Goal: Task Accomplishment & Management: Manage account settings

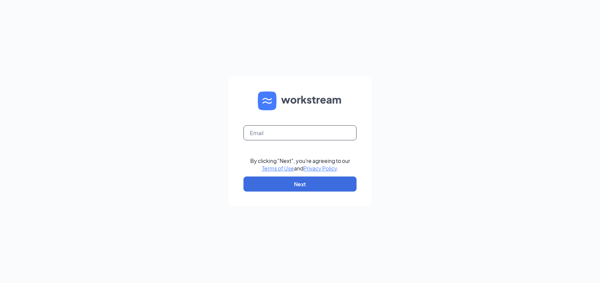
click at [291, 134] on input "text" at bounding box center [299, 132] width 113 height 15
type input "[EMAIL_ADDRESS][DOMAIN_NAME]"
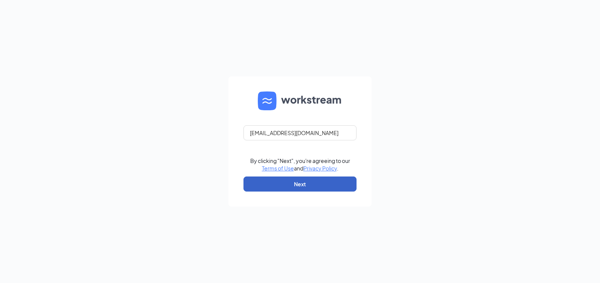
click at [290, 190] on button "Next" at bounding box center [299, 184] width 113 height 15
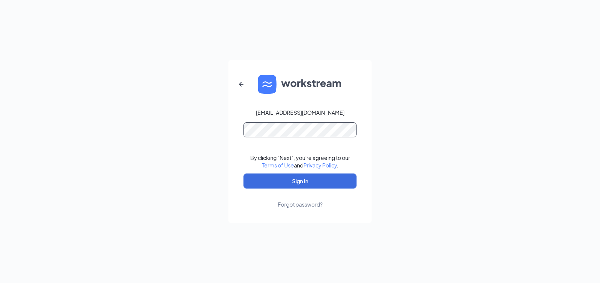
click at [243, 174] on button "Sign In" at bounding box center [299, 181] width 113 height 15
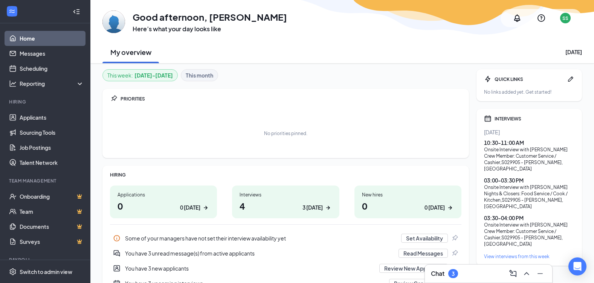
click at [465, 279] on div "Chat 3" at bounding box center [488, 274] width 115 height 12
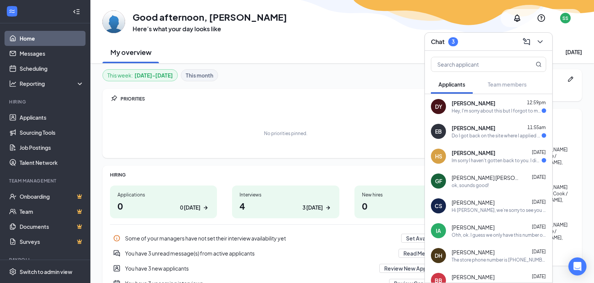
click at [507, 110] on div "Hey, I'm sorry about this but I forgot to mention I can't work any fridays beca…" at bounding box center [497, 111] width 90 height 6
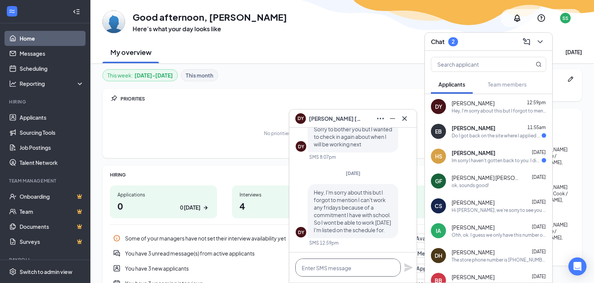
click at [367, 268] on textarea at bounding box center [347, 268] width 105 height 18
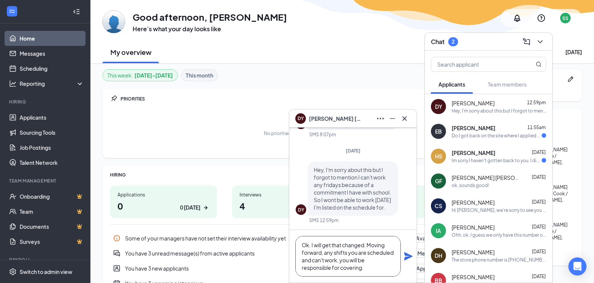
type textarea "Ok. I will get that changed. Moving forward, any shifts you are scheduled and c…"
click at [410, 256] on icon "Plane" at bounding box center [408, 256] width 8 height 8
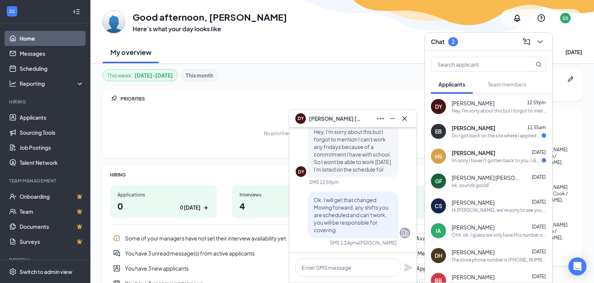
scroll to position [0, 0]
click at [381, 269] on textarea at bounding box center [347, 268] width 105 height 18
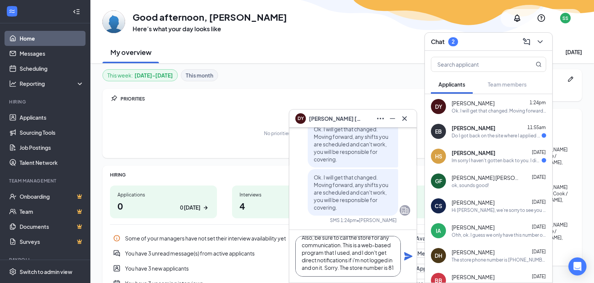
scroll to position [15, 0]
type textarea "Also, be sure to call the store for any communication. This is a web-based prog…"
click at [411, 257] on icon "Plane" at bounding box center [408, 256] width 8 height 8
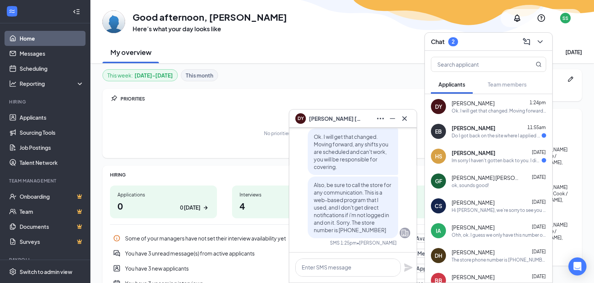
scroll to position [0, 0]
click at [404, 119] on icon "Cross" at bounding box center [404, 118] width 9 height 9
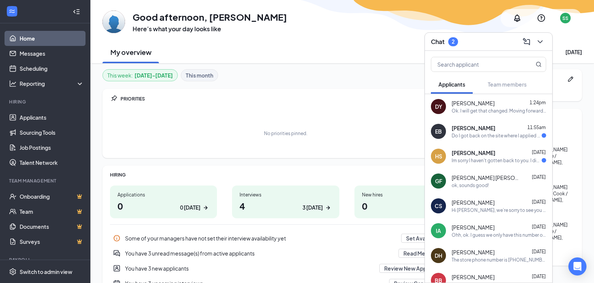
click at [542, 161] on div at bounding box center [544, 160] width 5 height 5
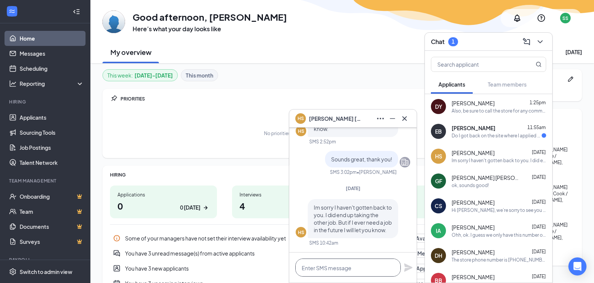
click at [379, 275] on textarea at bounding box center [347, 268] width 105 height 18
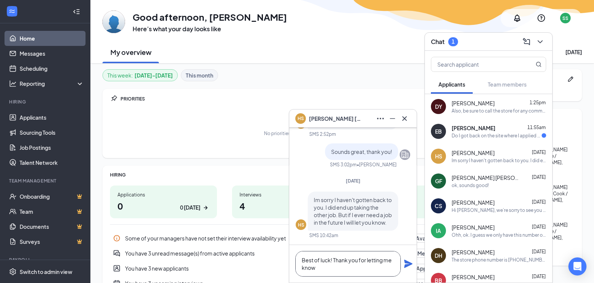
type textarea "Best of luck! Thank you for letting me know"
click at [407, 268] on icon "Plane" at bounding box center [408, 264] width 9 height 9
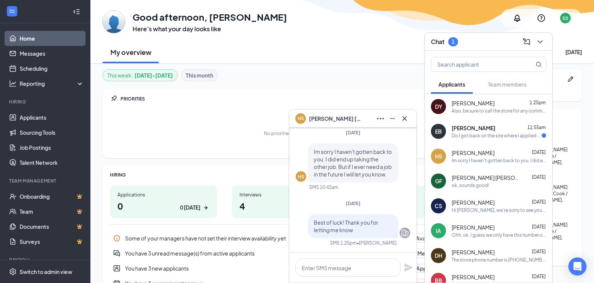
click at [492, 136] on div "Do I got back on the site where I applied to do it" at bounding box center [497, 136] width 90 height 6
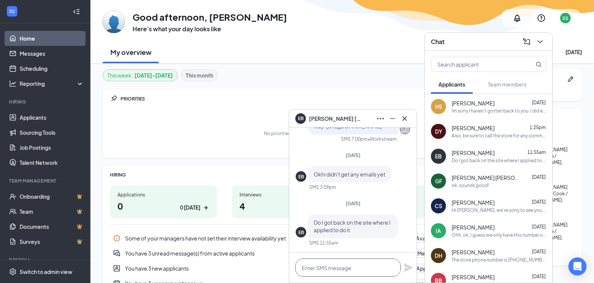
click at [379, 264] on textarea at bounding box center [347, 268] width 105 height 18
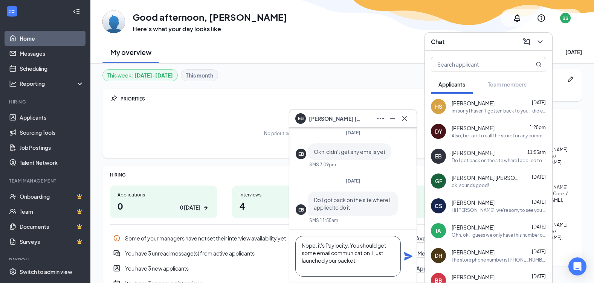
type textarea "Nope, it's Paylocity. You should get some email communication. I just launched …"
click at [409, 257] on icon "Plane" at bounding box center [408, 256] width 9 height 9
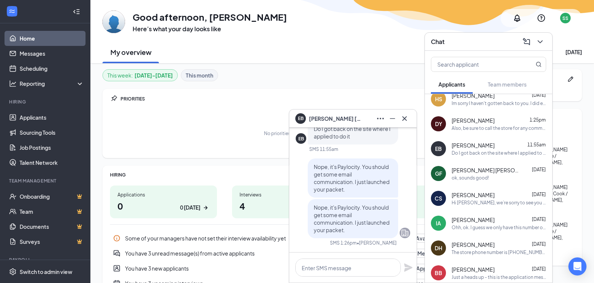
scroll to position [0, 0]
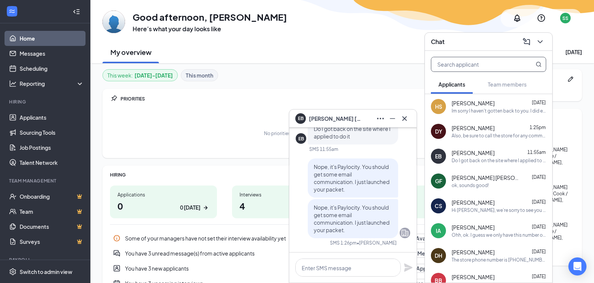
click at [471, 69] on input "text" at bounding box center [475, 64] width 89 height 14
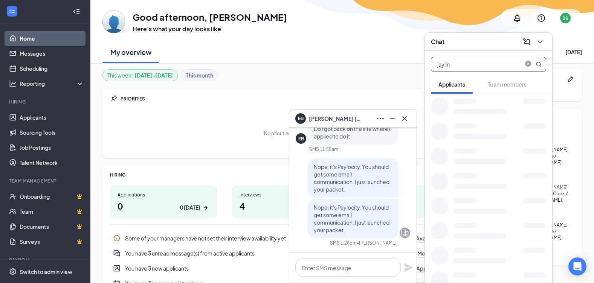
type input "jaylin"
click at [472, 109] on div "[PERSON_NAME] is so excited for you to join our team! Do you know anyone else w…" at bounding box center [499, 111] width 95 height 6
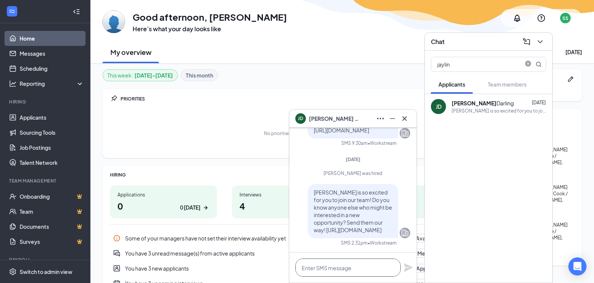
click at [339, 272] on textarea at bounding box center [347, 268] width 105 height 18
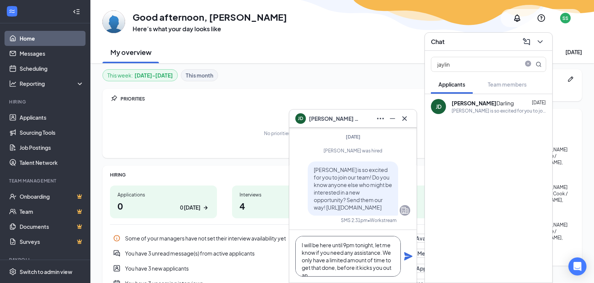
scroll to position [53, 0]
type textarea "Hello - I see that you haven't completed your onboarding paperwork with Payloci…"
click at [408, 257] on icon "Plane" at bounding box center [408, 256] width 8 height 8
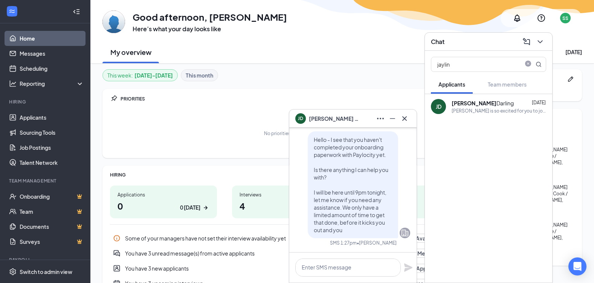
scroll to position [0, 0]
click at [359, 272] on textarea at bounding box center [347, 268] width 105 height 18
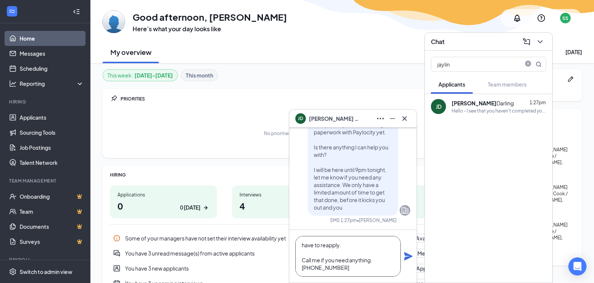
type textarea "have to reapply. Call me if you need anything. [PHONE_NUMBER]"
click at [412, 254] on icon "Plane" at bounding box center [408, 256] width 9 height 9
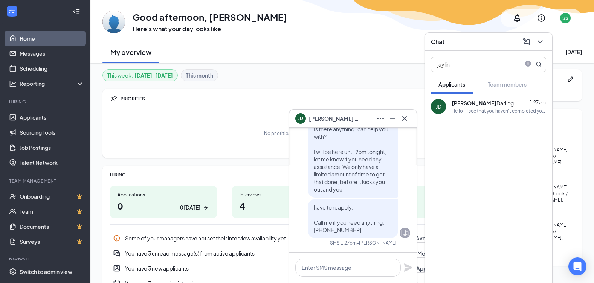
scroll to position [0, 0]
click at [539, 39] on icon "ChevronDown" at bounding box center [540, 41] width 9 height 9
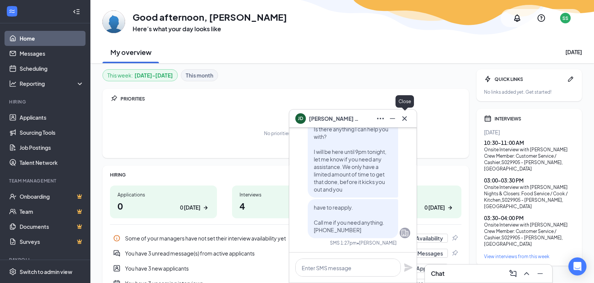
click at [404, 119] on icon "Cross" at bounding box center [404, 118] width 5 height 5
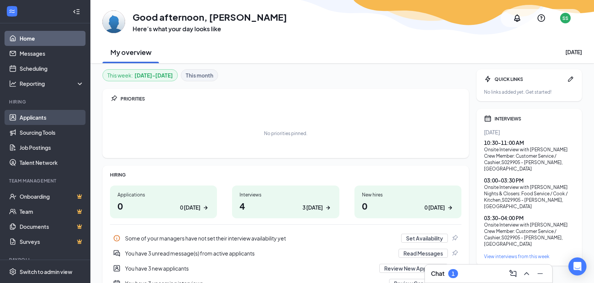
click at [50, 119] on link "Applicants" at bounding box center [52, 117] width 64 height 15
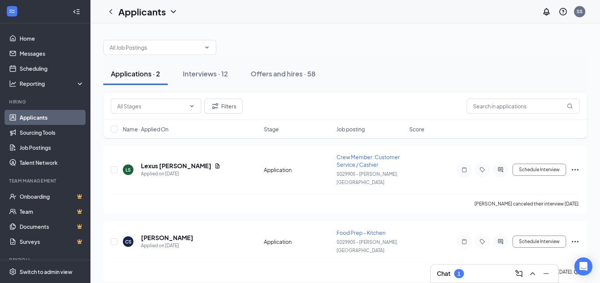
click at [468, 278] on div "Chat 1" at bounding box center [494, 274] width 115 height 12
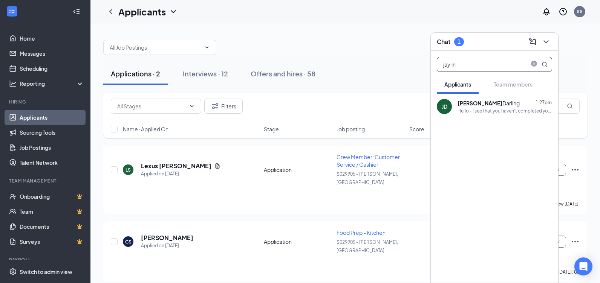
drag, startPoint x: 474, startPoint y: 63, endPoint x: 419, endPoint y: 66, distance: 55.1
click at [419, 66] on div "Chat 1 jaylin Applicants Team members [PERSON_NAME] 1:27pm Hello - I see that y…" at bounding box center [344, 157] width 509 height 268
click at [534, 66] on icon "close-circle" at bounding box center [534, 64] width 6 height 6
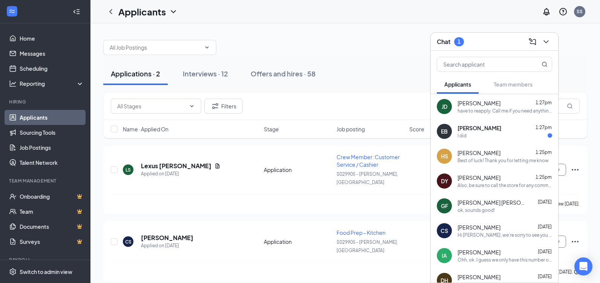
click at [503, 132] on div "[PERSON_NAME] 1:27pm I did" at bounding box center [504, 131] width 95 height 15
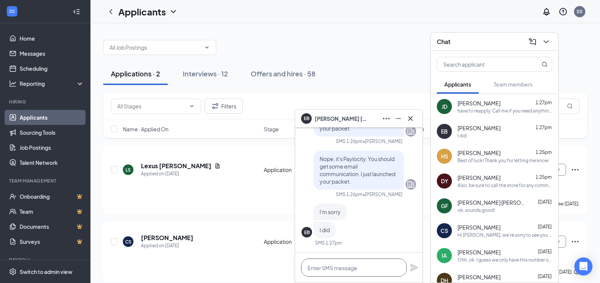
click at [358, 272] on textarea at bounding box center [353, 268] width 105 height 18
click at [378, 267] on textarea at bounding box center [353, 268] width 105 height 18
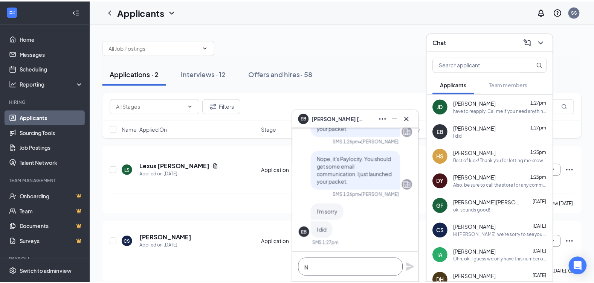
scroll to position [0, 0]
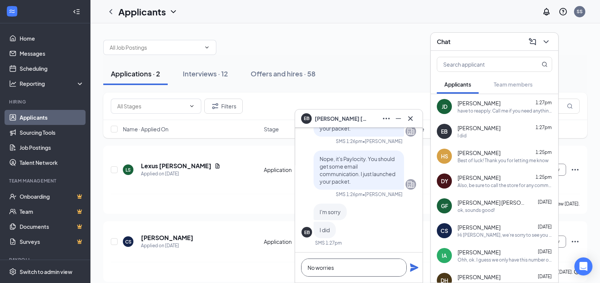
type textarea "No worries"
click at [414, 268] on icon "Plane" at bounding box center [414, 267] width 9 height 9
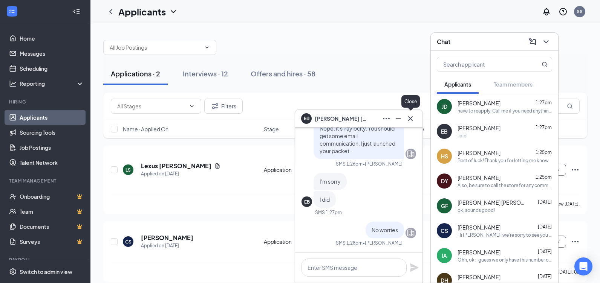
click at [410, 121] on icon "Cross" at bounding box center [410, 118] width 9 height 9
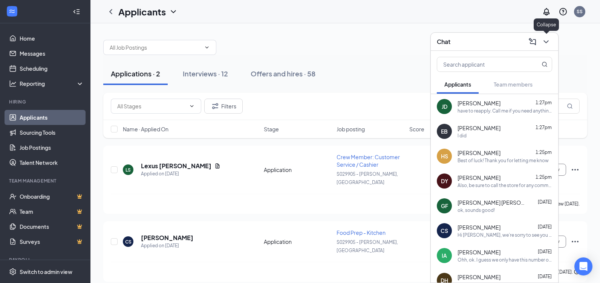
click at [548, 40] on icon "ChevronDown" at bounding box center [545, 41] width 9 height 9
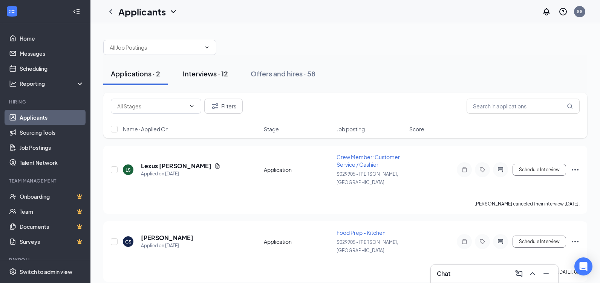
click at [202, 70] on div "Interviews · 12" at bounding box center [205, 73] width 45 height 9
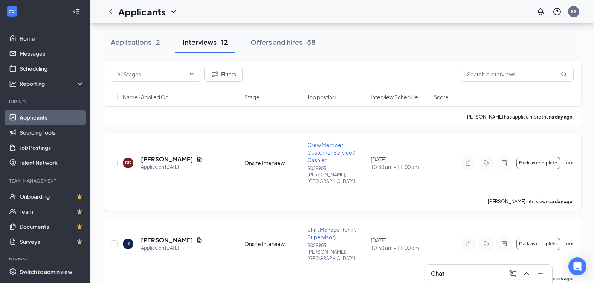
scroll to position [377, 0]
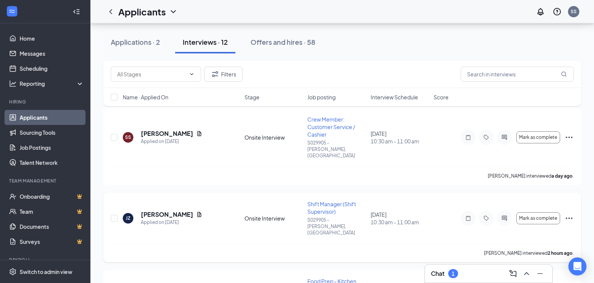
click at [571, 214] on icon "Ellipses" at bounding box center [569, 218] width 9 height 9
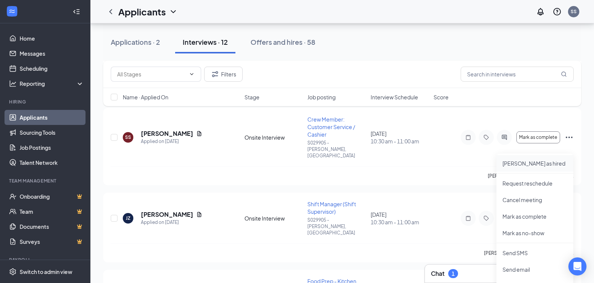
scroll to position [414, 0]
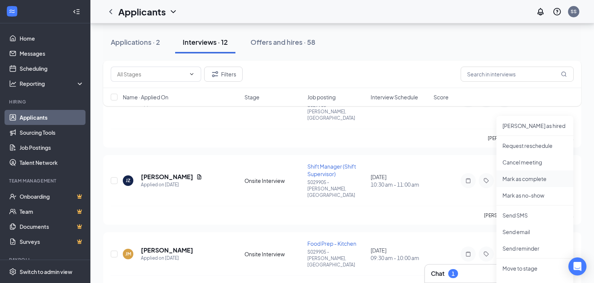
click at [524, 181] on p "Mark as complete" at bounding box center [535, 179] width 65 height 8
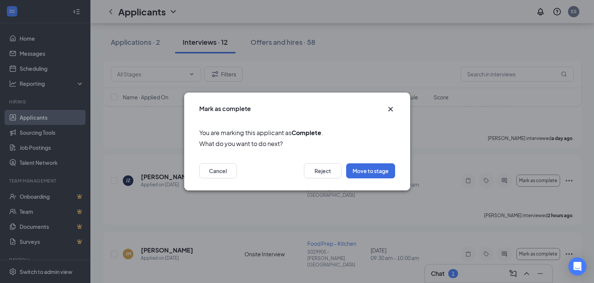
click at [387, 107] on icon "Cross" at bounding box center [390, 109] width 9 height 9
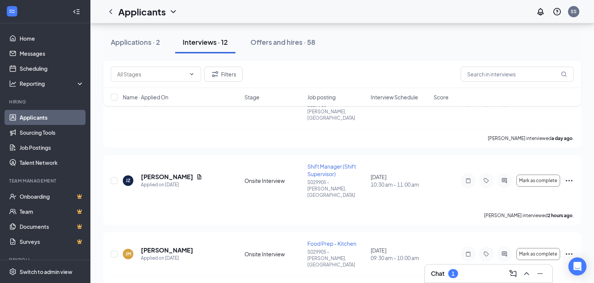
click at [569, 112] on div "Filters Name · Applied On Stage Job posting Interview Schedule Score" at bounding box center [342, 87] width 478 height 53
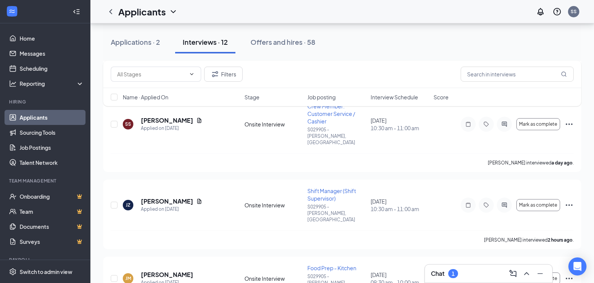
scroll to position [377, 0]
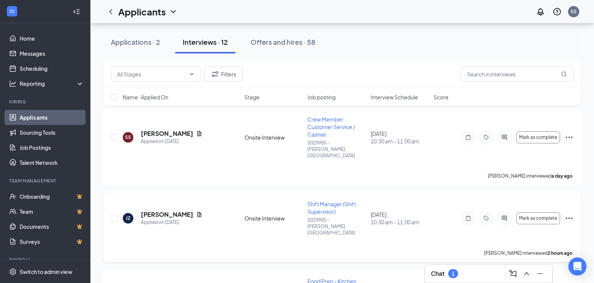
click at [569, 218] on icon "Ellipses" at bounding box center [569, 219] width 7 height 2
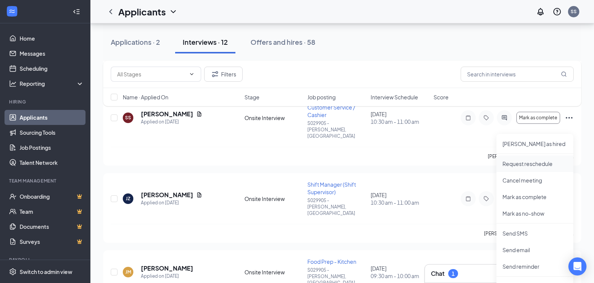
scroll to position [414, 0]
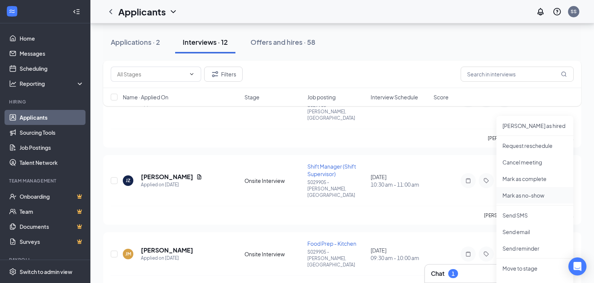
click at [518, 196] on p "Mark as no-show" at bounding box center [535, 196] width 65 height 8
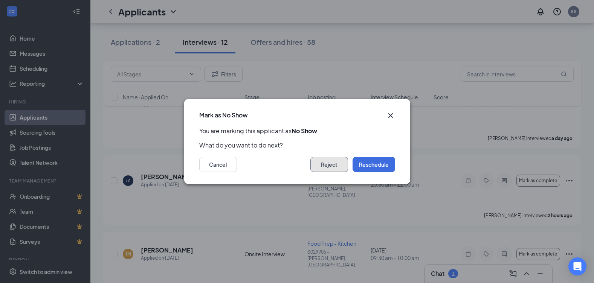
click at [339, 159] on button "Reject" at bounding box center [329, 164] width 38 height 15
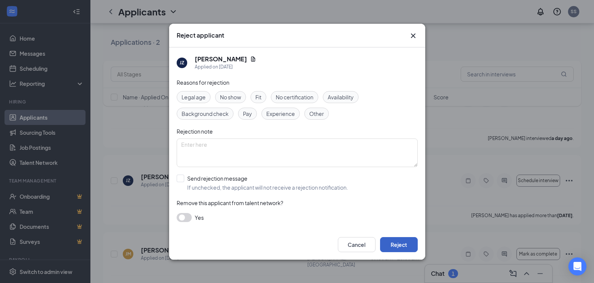
click at [392, 240] on button "Reject" at bounding box center [399, 244] width 38 height 15
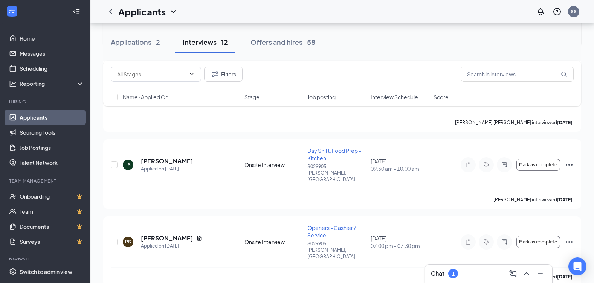
scroll to position [604, 0]
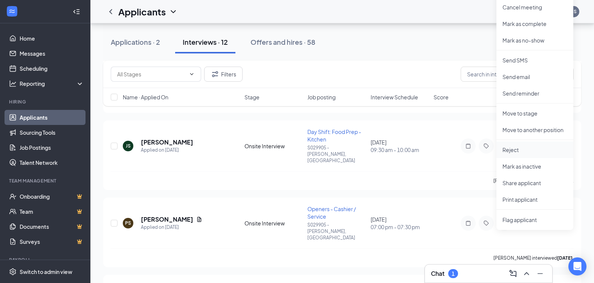
click at [517, 150] on p "Reject" at bounding box center [535, 150] width 65 height 8
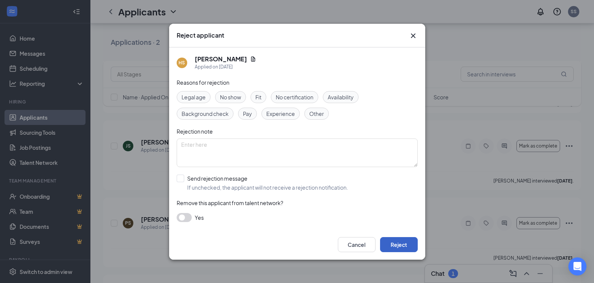
click at [404, 247] on button "Reject" at bounding box center [399, 244] width 38 height 15
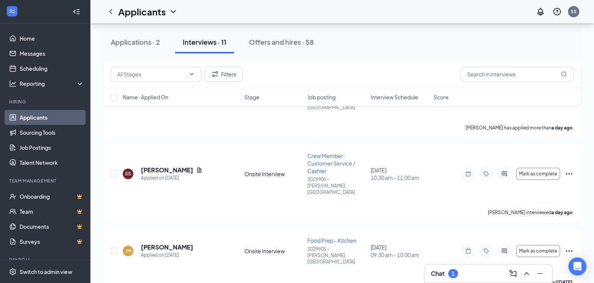
scroll to position [1214, 0]
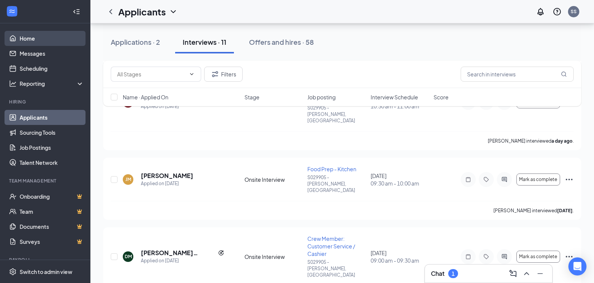
click at [33, 37] on link "Home" at bounding box center [52, 38] width 64 height 15
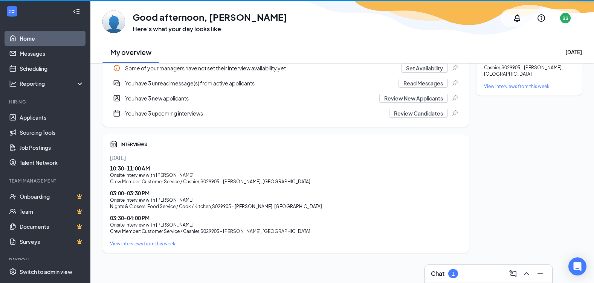
scroll to position [170, 0]
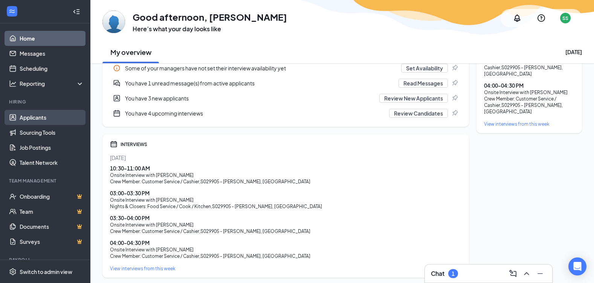
click at [30, 116] on link "Applicants" at bounding box center [52, 117] width 64 height 15
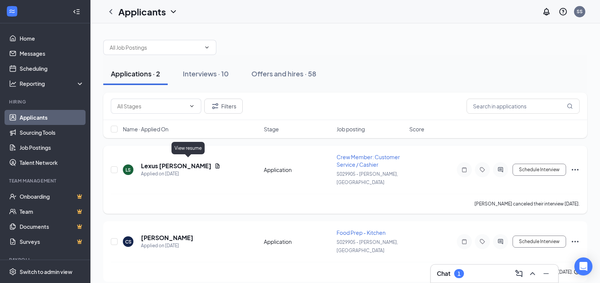
click at [216, 164] on icon "Document" at bounding box center [218, 166] width 4 height 5
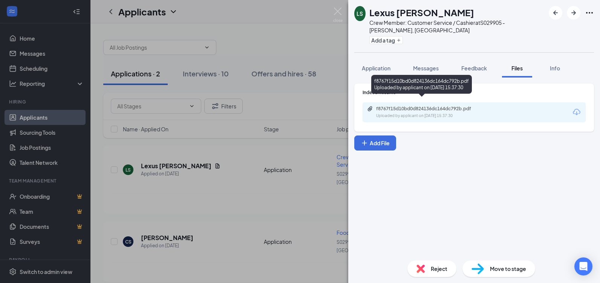
click at [484, 113] on div "Uploaded by applicant on [DATE] 15:37:30" at bounding box center [432, 116] width 113 height 6
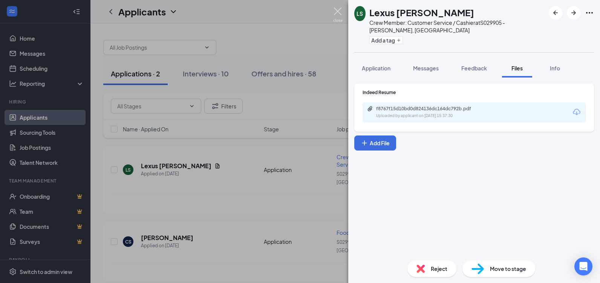
click at [338, 11] on img at bounding box center [337, 15] width 9 height 15
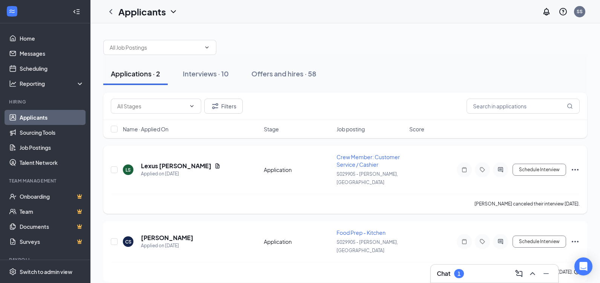
click at [576, 167] on icon "Ellipses" at bounding box center [574, 169] width 9 height 9
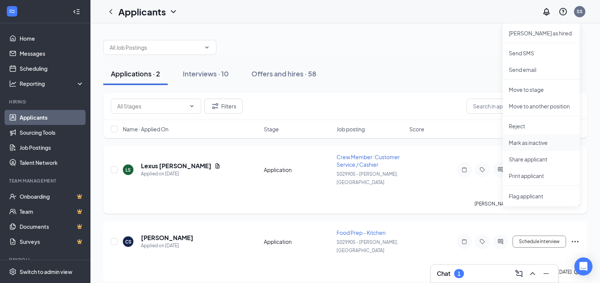
click at [521, 144] on p "Mark as inactive" at bounding box center [541, 143] width 65 height 8
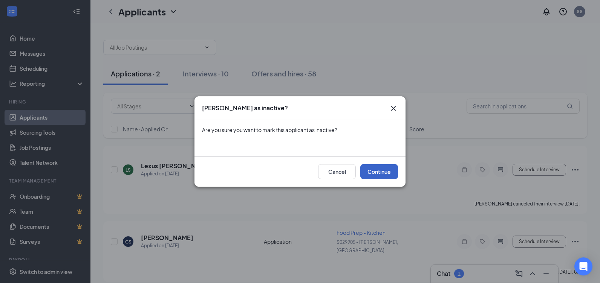
click at [385, 170] on button "Continue" at bounding box center [379, 171] width 38 height 15
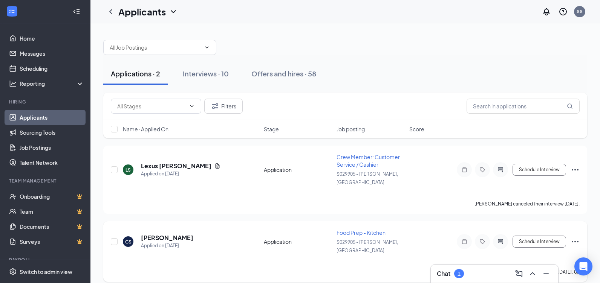
click at [577, 237] on icon "Ellipses" at bounding box center [574, 241] width 9 height 9
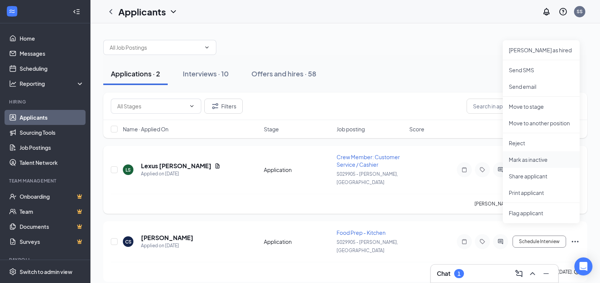
click at [527, 161] on p "Mark as inactive" at bounding box center [541, 160] width 65 height 8
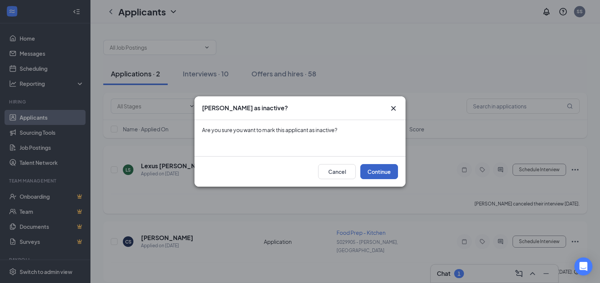
click at [382, 175] on button "Continue" at bounding box center [379, 171] width 38 height 15
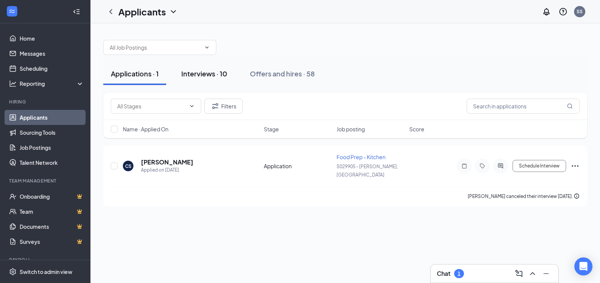
click at [202, 75] on div "Interviews · 10" at bounding box center [204, 73] width 46 height 9
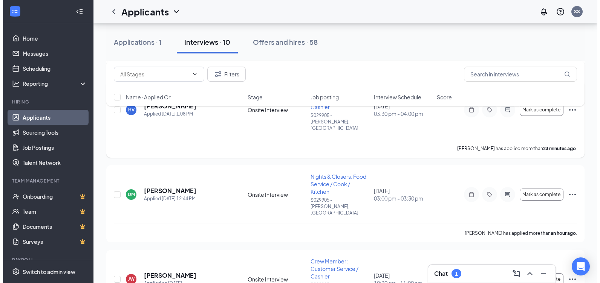
scroll to position [151, 0]
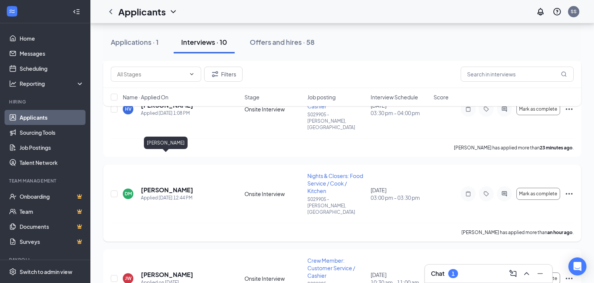
click at [169, 186] on h5 "[PERSON_NAME]" at bounding box center [167, 190] width 52 height 8
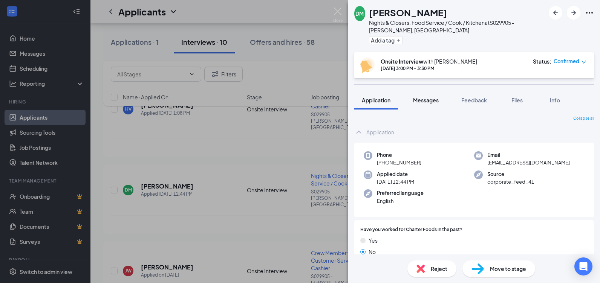
click at [426, 101] on span "Messages" at bounding box center [426, 100] width 26 height 7
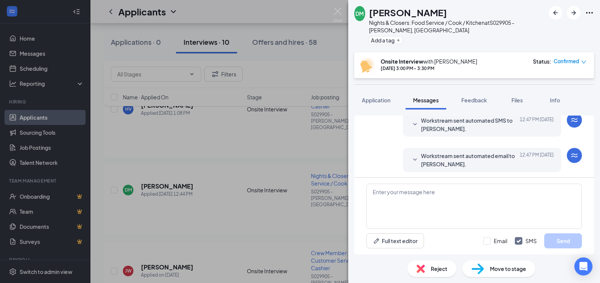
scroll to position [124, 0]
click at [477, 102] on span "Feedback" at bounding box center [474, 100] width 26 height 7
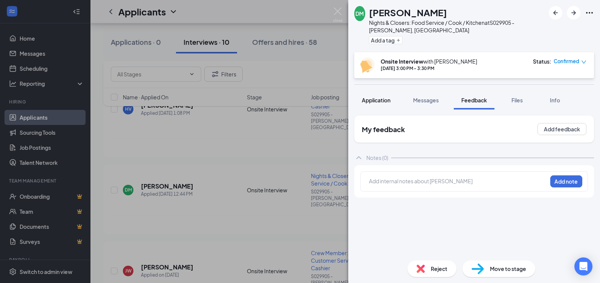
click at [377, 92] on button "Application" at bounding box center [376, 100] width 44 height 19
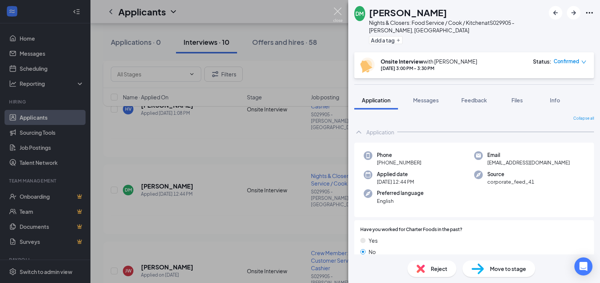
click at [336, 19] on img at bounding box center [337, 15] width 9 height 15
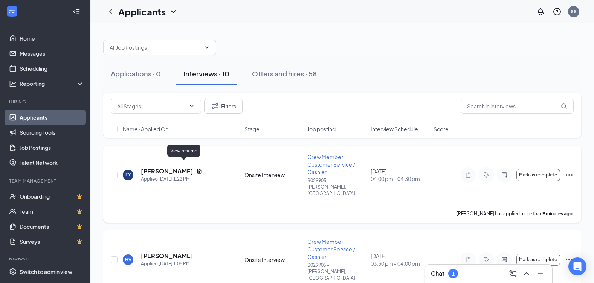
click at [196, 168] on icon "Document" at bounding box center [199, 171] width 6 height 6
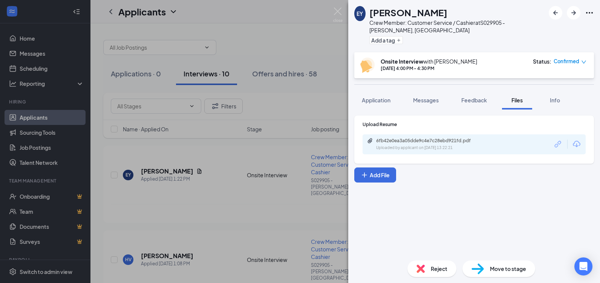
click at [487, 138] on div "6fb42e0ea3a05dde9c4e7c28ebd921fd.pdf" at bounding box center [428, 141] width 122 height 6
click at [398, 145] on div "Uploaded by applicant on [DATE] 13:22:21" at bounding box center [432, 148] width 113 height 6
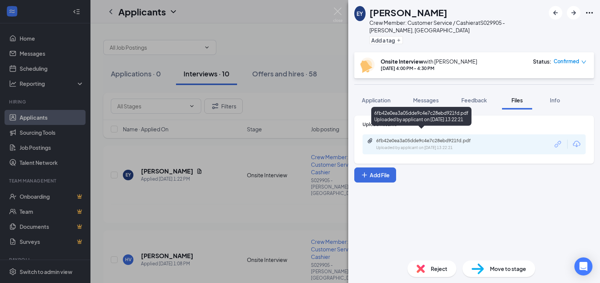
click at [411, 145] on div "Uploaded by applicant on [DATE] 13:22:21" at bounding box center [432, 148] width 113 height 6
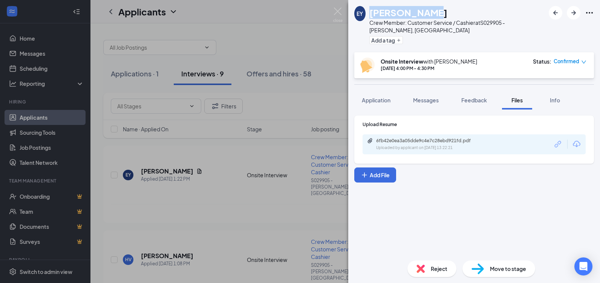
drag, startPoint x: 428, startPoint y: 16, endPoint x: 372, endPoint y: 13, distance: 56.2
click at [372, 13] on div "EY [PERSON_NAME] Crew Member: Customer Service / Cashier at S029905 - [GEOGRAPH…" at bounding box center [449, 26] width 191 height 40
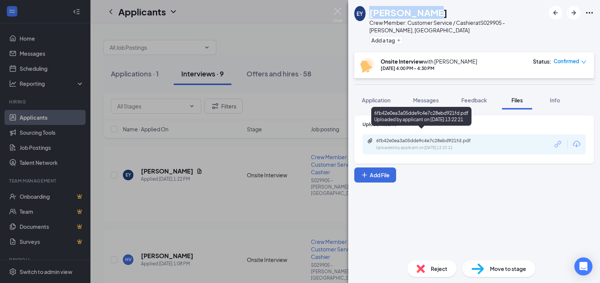
click at [381, 145] on div "Uploaded by applicant on [DATE] 13:22:21" at bounding box center [432, 148] width 113 height 6
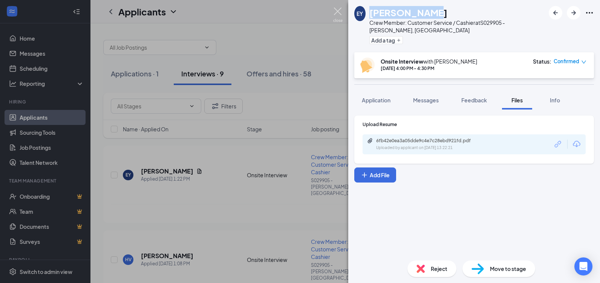
click at [335, 12] on img at bounding box center [337, 15] width 9 height 15
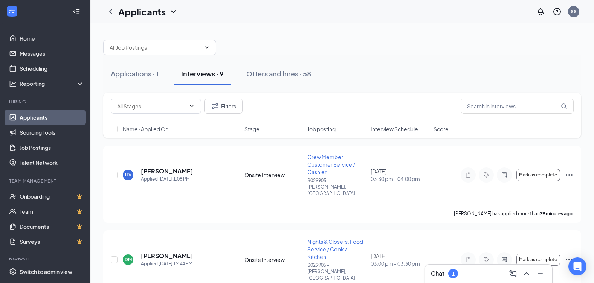
click at [448, 282] on div "Chat 1" at bounding box center [488, 274] width 127 height 18
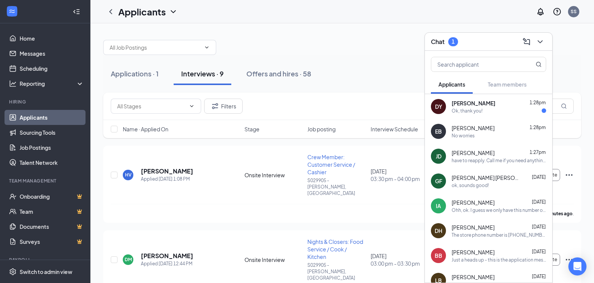
click at [494, 105] on div "[PERSON_NAME] 1:28pm" at bounding box center [499, 103] width 95 height 8
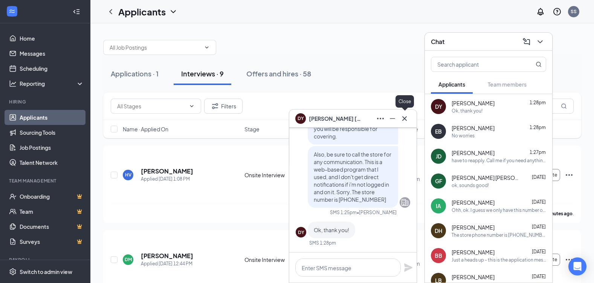
click at [408, 120] on icon "Cross" at bounding box center [404, 118] width 9 height 9
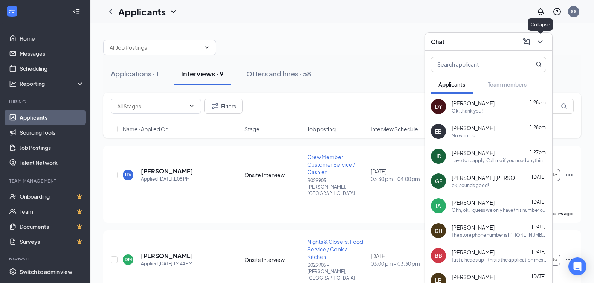
click at [544, 41] on icon "ChevronDown" at bounding box center [540, 41] width 9 height 9
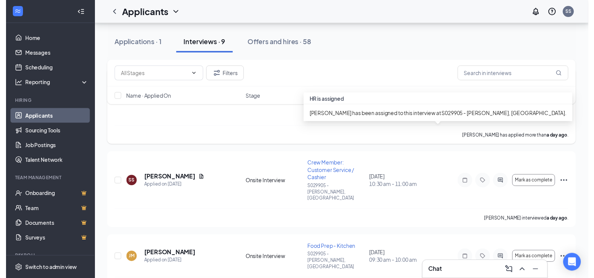
scroll to position [264, 0]
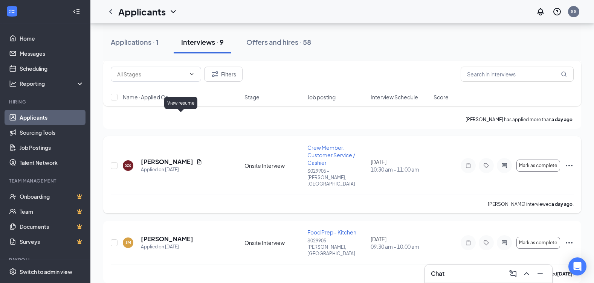
click at [196, 159] on icon "Document" at bounding box center [199, 162] width 6 height 6
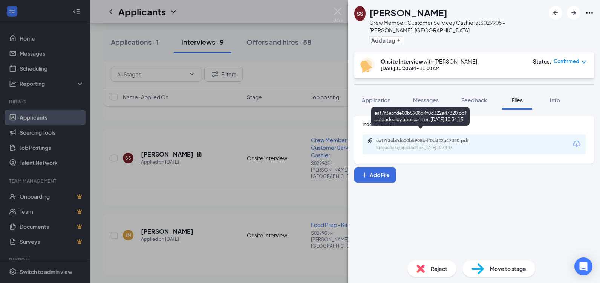
click at [457, 138] on div "eaf7f3ebfde00b5908b4f0d322a47320.pdf" at bounding box center [428, 141] width 105 height 6
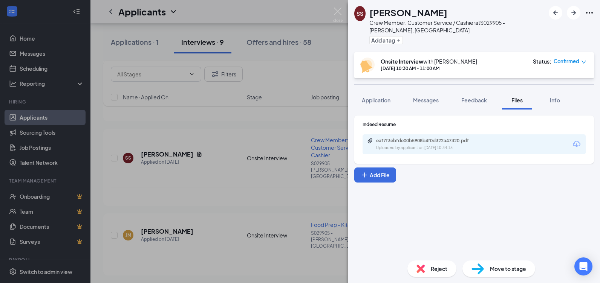
click at [329, 70] on div "SS [PERSON_NAME] Crew Member: Customer Service / Cashier at S029905 - [PERSON_N…" at bounding box center [300, 141] width 600 height 283
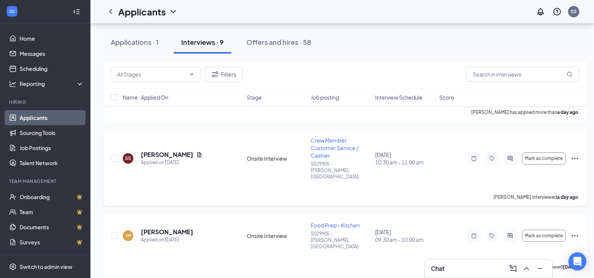
click at [576, 154] on icon "Ellipses" at bounding box center [574, 158] width 9 height 9
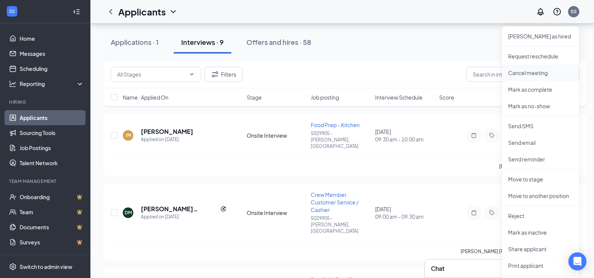
scroll to position [377, 0]
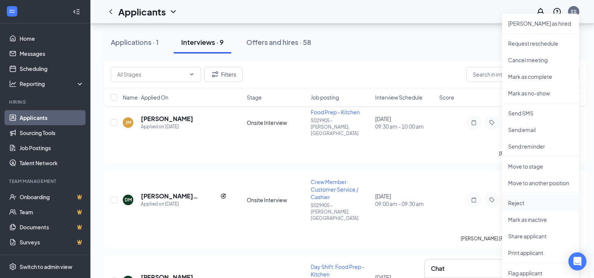
click at [516, 200] on p "Reject" at bounding box center [540, 203] width 65 height 8
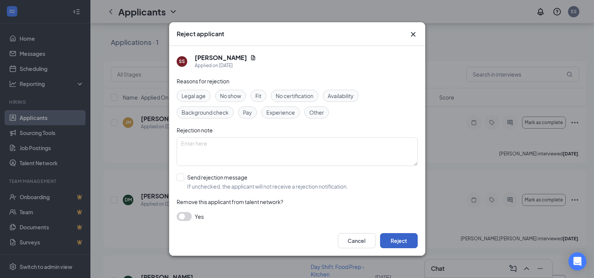
click at [407, 241] on button "Reject" at bounding box center [399, 240] width 38 height 15
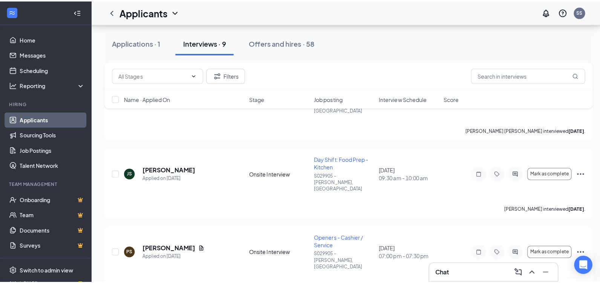
scroll to position [445, 0]
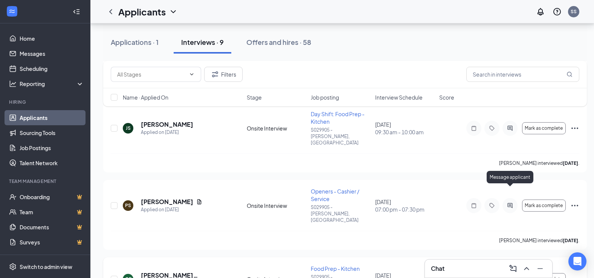
click at [510, 276] on icon "ActiveChat" at bounding box center [509, 278] width 5 height 5
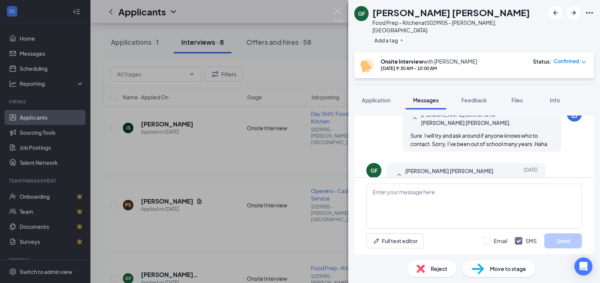
scroll to position [526, 0]
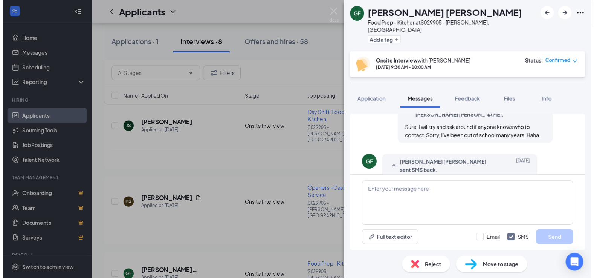
scroll to position [564, 0]
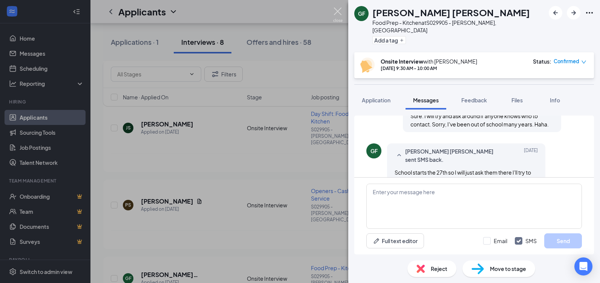
click at [340, 13] on img at bounding box center [337, 15] width 9 height 15
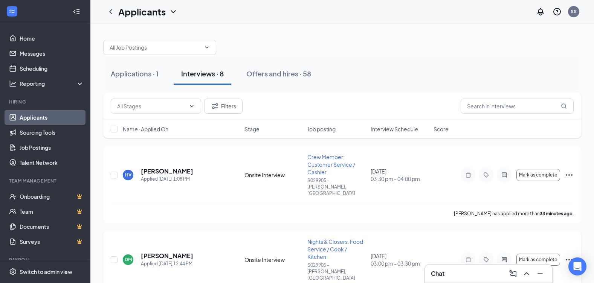
click at [570, 255] on icon "Ellipses" at bounding box center [569, 259] width 9 height 9
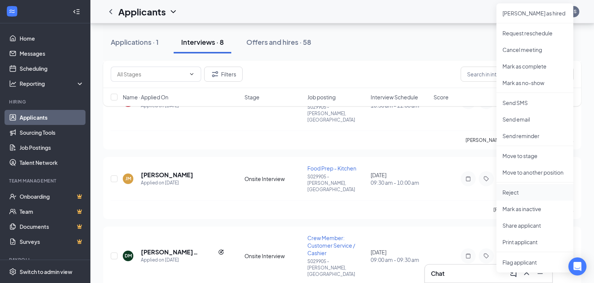
scroll to position [226, 0]
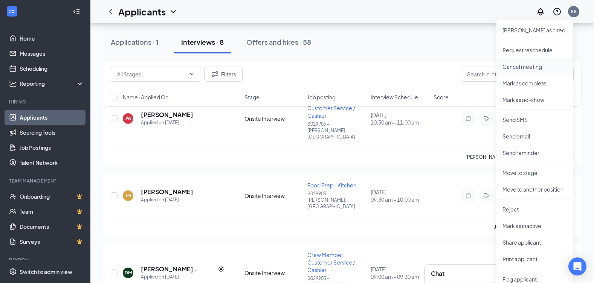
click at [535, 66] on p "Cancel meeting" at bounding box center [535, 67] width 65 height 8
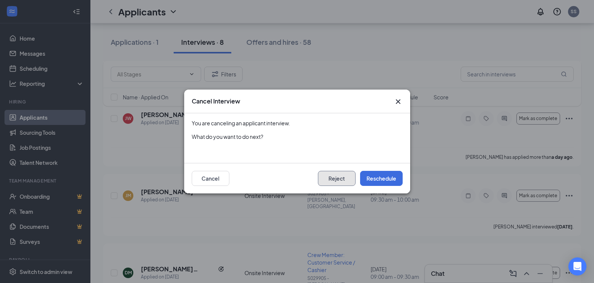
click at [342, 182] on button "Reject" at bounding box center [337, 178] width 38 height 15
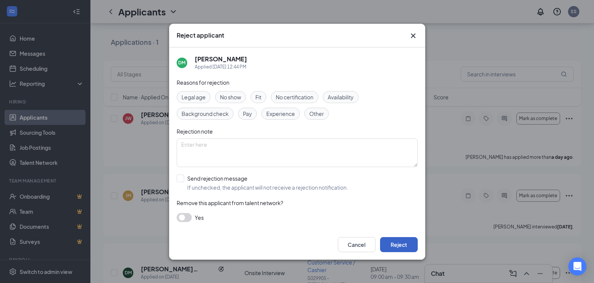
click at [393, 242] on button "Reject" at bounding box center [399, 244] width 38 height 15
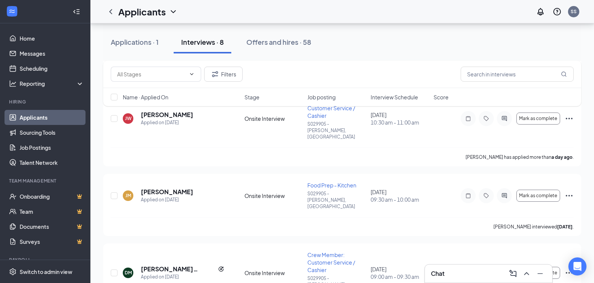
click at [417, 30] on div "Applications · 1 Interviews · 8 Offers and hires · 58" at bounding box center [342, 42] width 478 height 38
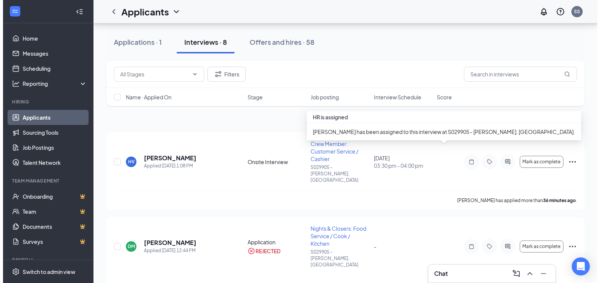
scroll to position [0, 0]
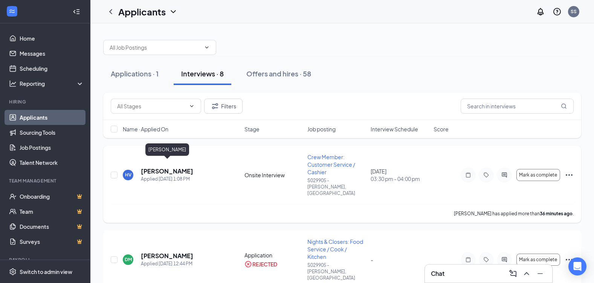
click at [188, 167] on h5 "[PERSON_NAME]" at bounding box center [167, 171] width 52 height 8
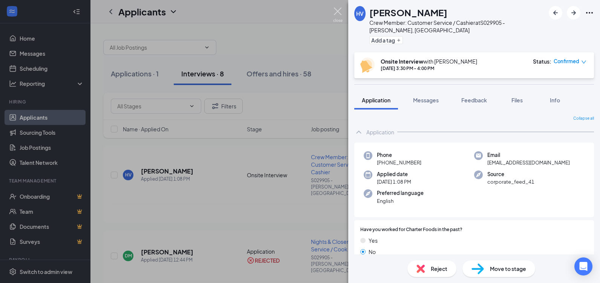
click at [335, 17] on img at bounding box center [337, 15] width 9 height 15
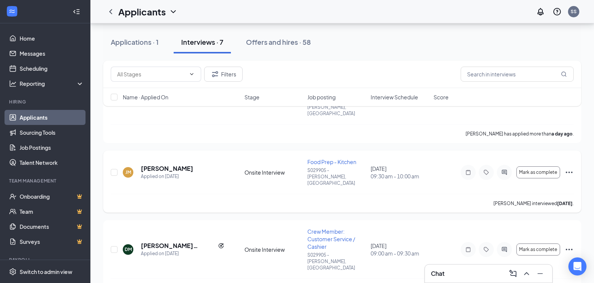
scroll to position [716, 0]
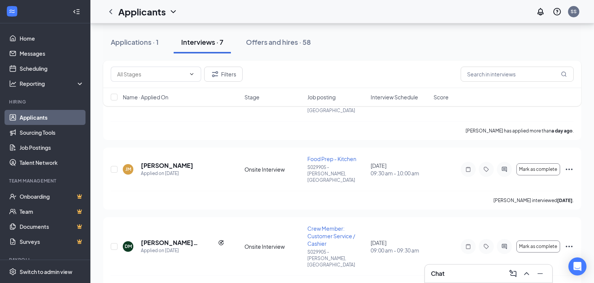
click at [36, 112] on link "Applicants" at bounding box center [52, 117] width 64 height 15
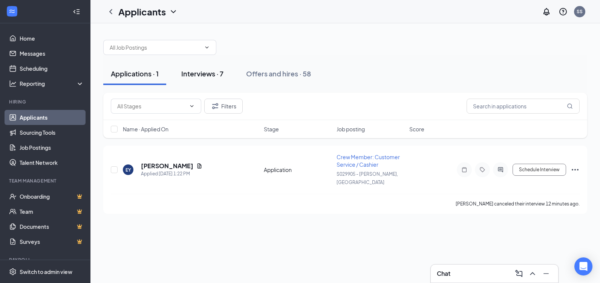
click at [211, 78] on button "Interviews · 7" at bounding box center [202, 74] width 57 height 23
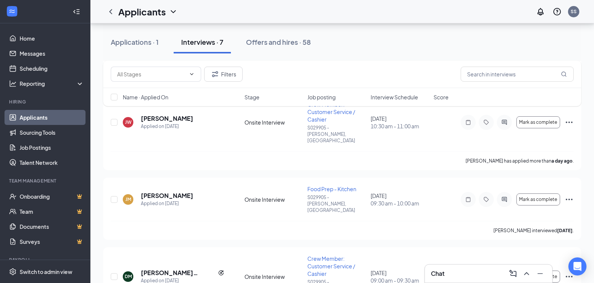
scroll to position [151, 0]
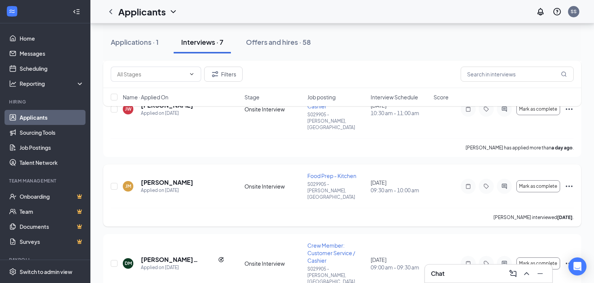
click at [569, 182] on icon "Ellipses" at bounding box center [569, 186] width 9 height 9
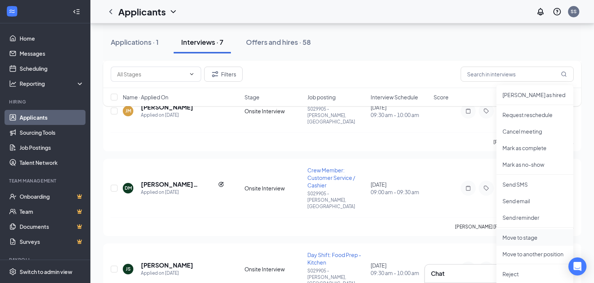
scroll to position [264, 0]
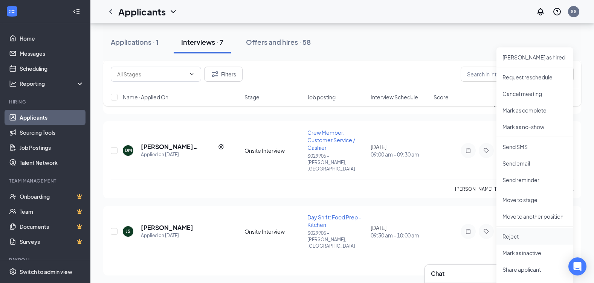
click at [520, 234] on p "Reject" at bounding box center [535, 237] width 65 height 8
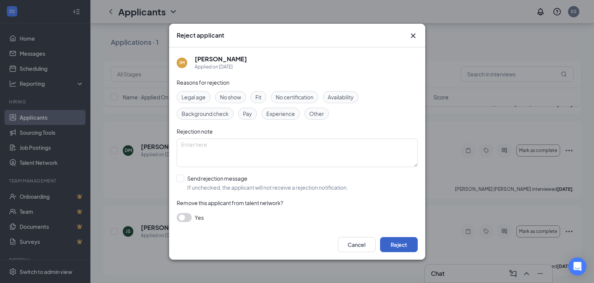
click at [394, 242] on button "Reject" at bounding box center [399, 244] width 38 height 15
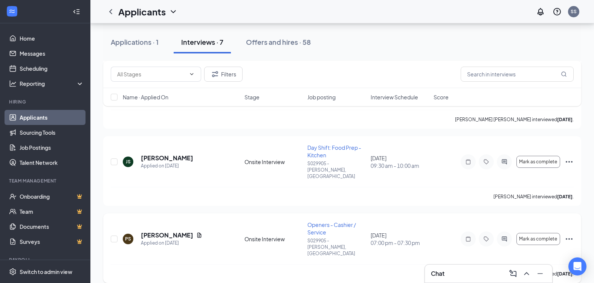
click at [571, 235] on icon "Ellipses" at bounding box center [569, 239] width 9 height 9
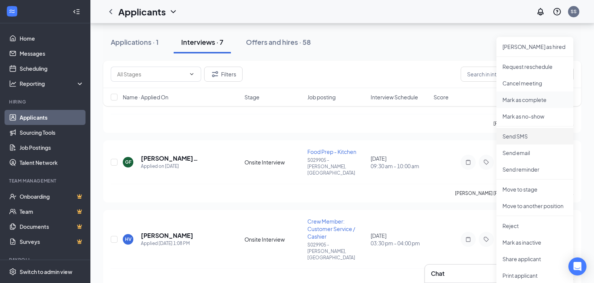
scroll to position [414, 0]
click at [517, 223] on p "Reject" at bounding box center [535, 226] width 65 height 8
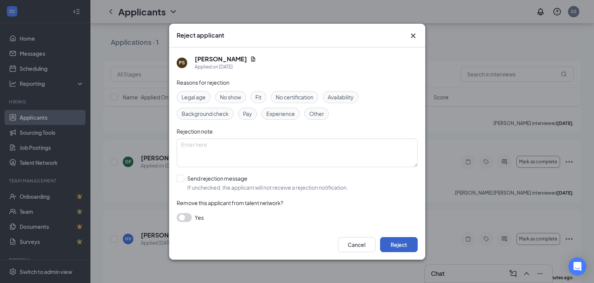
click at [411, 245] on button "Reject" at bounding box center [399, 244] width 38 height 15
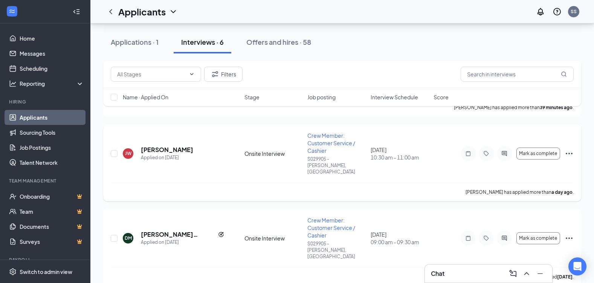
scroll to position [603, 0]
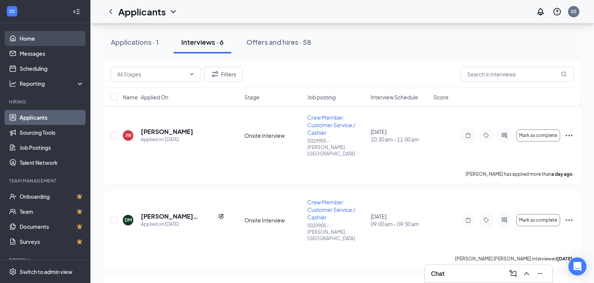
click at [34, 40] on link "Home" at bounding box center [52, 38] width 64 height 15
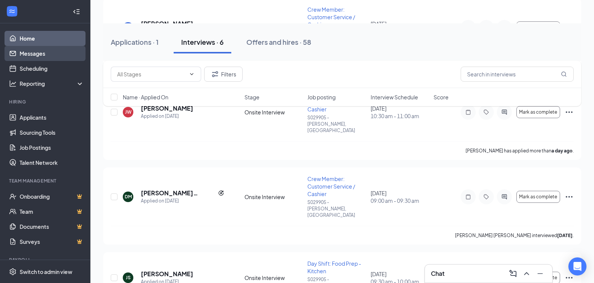
scroll to position [68, 0]
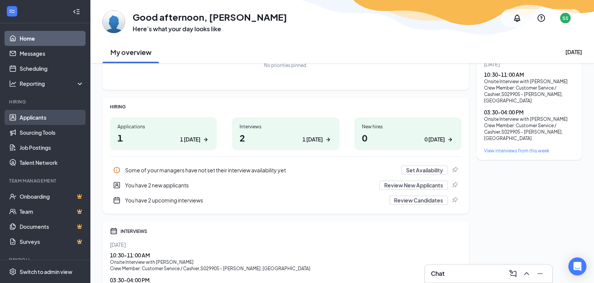
click at [31, 115] on link "Applicants" at bounding box center [52, 117] width 64 height 15
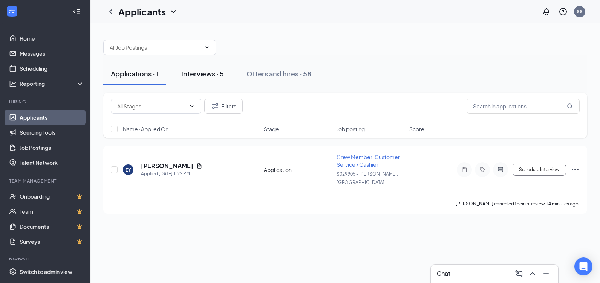
click at [200, 70] on div "Interviews · 5" at bounding box center [202, 73] width 43 height 9
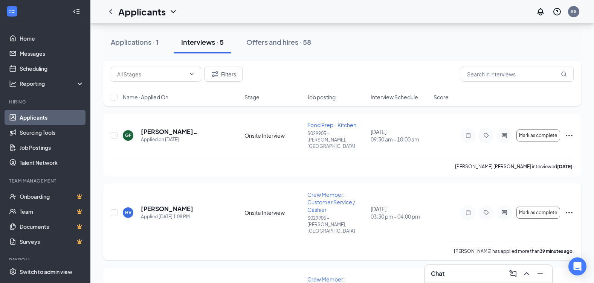
scroll to position [377, 0]
